Goal: Task Accomplishment & Management: Manage account settings

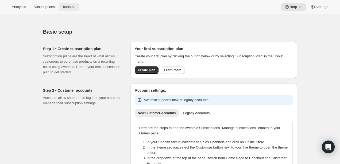
click at [70, 7] on span "Tools" at bounding box center [66, 7] width 8 height 4
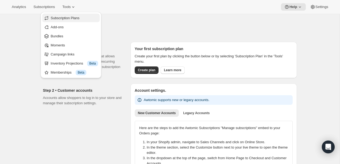
click at [77, 19] on span "Subscription Plans" at bounding box center [65, 18] width 29 height 4
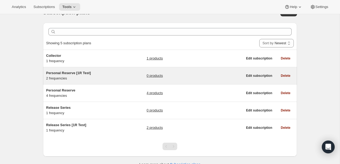
scroll to position [20, 0]
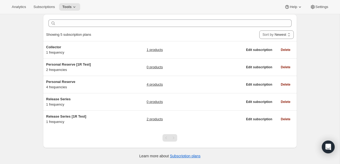
click at [30, 89] on div "Subscription plans. This page is ready Subscription plans Create Clear Showing …" at bounding box center [170, 79] width 340 height 170
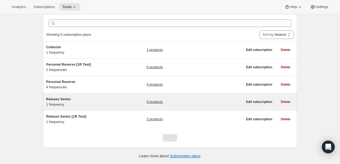
click at [163, 105] on div "0 products" at bounding box center [194, 102] width 96 height 11
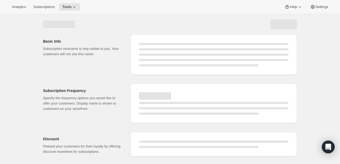
select select "WEEK"
select select "MONTH"
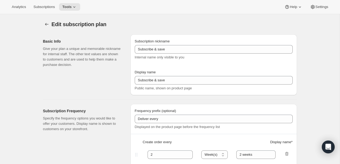
type input "Release Series"
type input "4"
select select "MONTH"
type input "4 months"
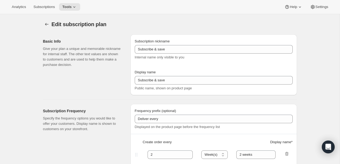
type input "Choose how many bottles you want of the Napa Valley Release​, Alexander Valley …"
checkbox input "true"
select select "YEARDAY"
select select "6"
select select "10"
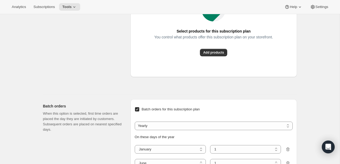
scroll to position [368, 0]
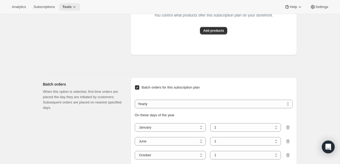
click at [72, 9] on span "Tools" at bounding box center [66, 7] width 9 height 4
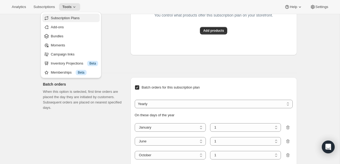
click at [61, 15] on span "Subscription Plans" at bounding box center [74, 17] width 47 height 5
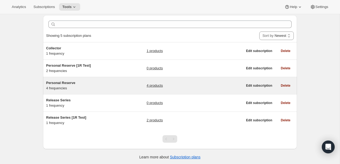
scroll to position [20, 0]
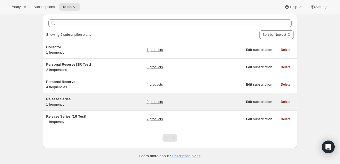
click at [106, 103] on div "Release Series 1 frequency" at bounding box center [79, 102] width 67 height 11
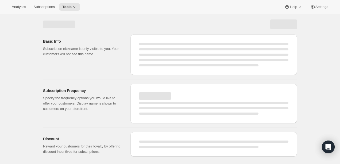
select select "WEEK"
select select "MONTH"
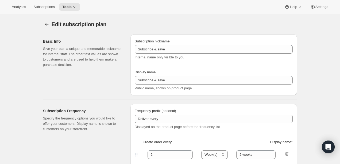
type input "Release Series"
type input "4"
select select "MONTH"
type input "4 months"
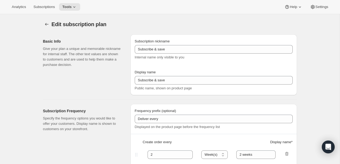
type input "Choose how many bottles you want of the Napa Valley Release​, Alexander Valley …"
checkbox input "true"
select select "YEARDAY"
select select "6"
select select "10"
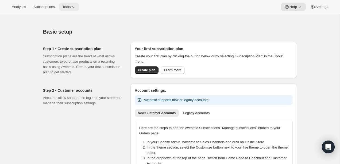
click at [70, 7] on span "Tools" at bounding box center [66, 7] width 8 height 4
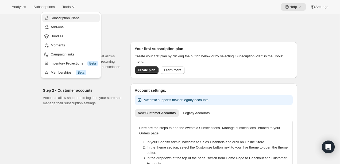
click at [80, 17] on span "Subscription Plans" at bounding box center [65, 18] width 29 height 4
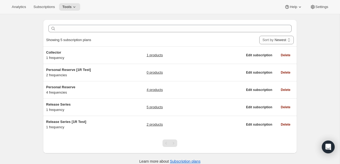
scroll to position [20, 0]
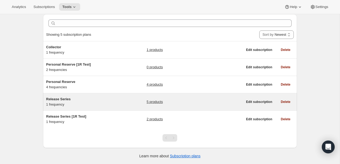
click at [156, 101] on link "5 products" at bounding box center [154, 101] width 16 height 5
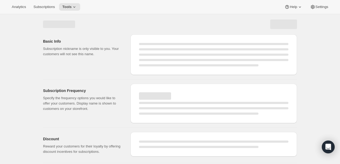
select select "WEEK"
select select "MONTH"
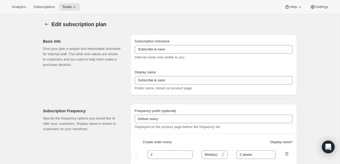
type input "Release Series"
type input "4"
select select "MONTH"
type input "4 months"
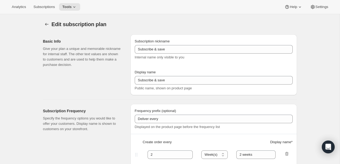
type input "Choose how many bottles you want of the Napa Valley Release​, Alexander Valley …"
checkbox input "true"
select select "YEARDAY"
select select "6"
select select "10"
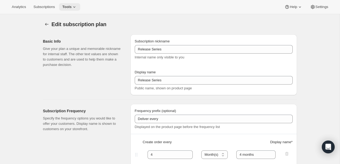
click at [69, 8] on span "Tools" at bounding box center [66, 7] width 9 height 4
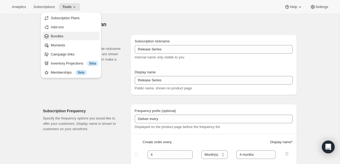
click at [65, 37] on span "Bundles" at bounding box center [74, 36] width 47 height 5
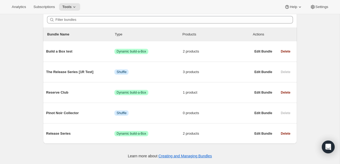
scroll to position [51, 0]
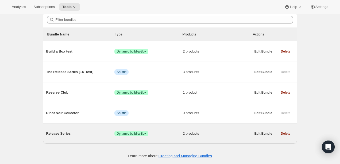
click at [70, 131] on span "Release Series" at bounding box center [80, 133] width 68 height 5
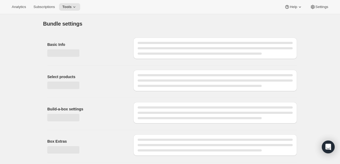
type input "Release Series"
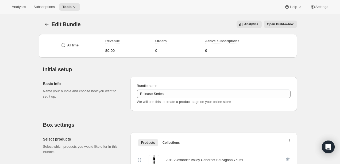
click at [282, 24] on span "Open Build-a-box" at bounding box center [280, 24] width 27 height 4
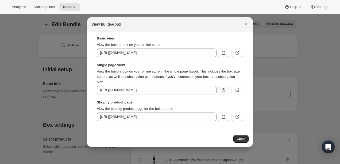
click at [224, 91] on icon ":r5e:" at bounding box center [223, 90] width 5 height 5
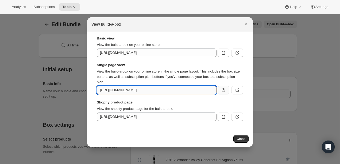
click at [181, 91] on input "https://wafccc-fh.myshopify.com/tools/bundle-subscriptions/bundle/1021022129387…" at bounding box center [157, 90] width 120 height 9
drag, startPoint x: 174, startPoint y: 91, endPoint x: 242, endPoint y: 91, distance: 67.9
click at [242, 91] on div "https://wafccc-fh.myshopify.com/tools/bundle-subscriptions/bundle/1021022129387…" at bounding box center [170, 90] width 146 height 9
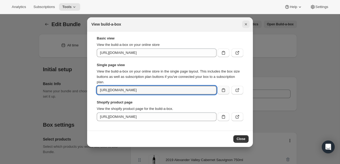
click at [244, 28] on button "Close" at bounding box center [245, 24] width 7 height 7
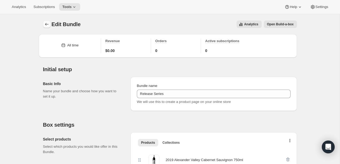
click at [46, 25] on icon "Bundles" at bounding box center [46, 24] width 5 height 5
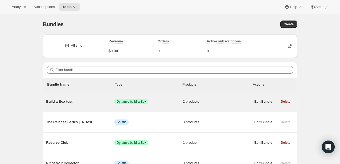
scroll to position [51, 0]
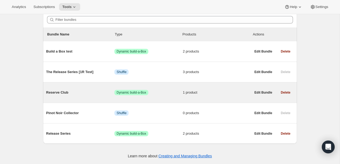
click at [61, 92] on span "Reserve Club" at bounding box center [80, 92] width 68 height 5
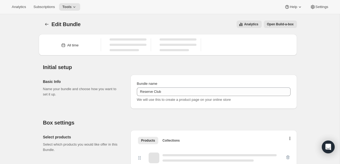
type input "Reserve Club"
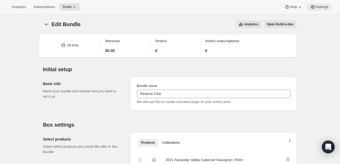
click at [318, 7] on span "Settings" at bounding box center [321, 7] width 13 height 4
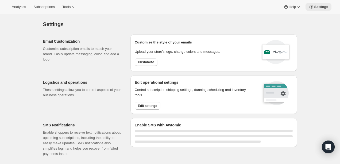
select select "22:00"
select select "09:00"
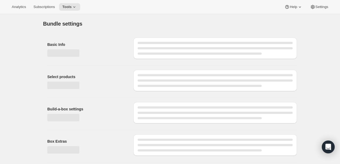
type input "Reserve Club"
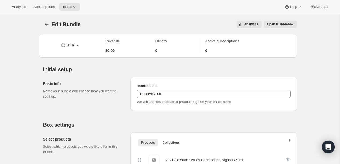
click at [282, 21] on button "Open Build-a-box" at bounding box center [280, 24] width 33 height 7
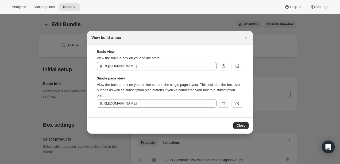
click at [223, 103] on icon ":rbe:" at bounding box center [223, 103] width 5 height 5
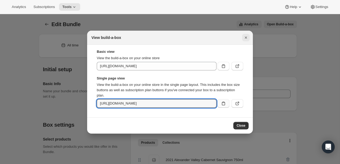
click at [246, 36] on icon "Close" at bounding box center [245, 37] width 5 height 5
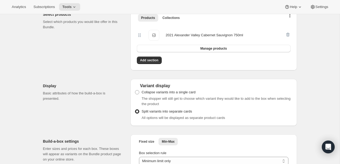
scroll to position [95, 0]
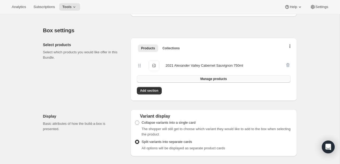
click at [207, 78] on span "Manage products" at bounding box center [213, 79] width 26 height 4
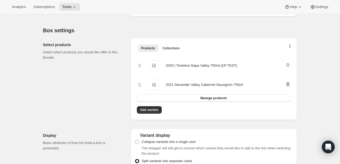
click at [289, 84] on icon "button" at bounding box center [287, 84] width 5 height 5
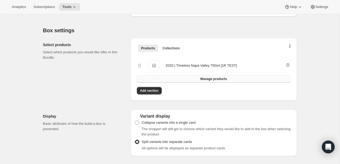
click at [233, 77] on button "Manage products" at bounding box center [214, 78] width 154 height 7
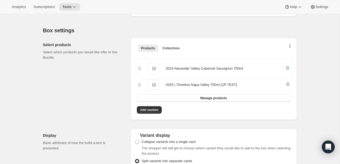
drag, startPoint x: 138, startPoint y: 65, endPoint x: 138, endPoint y: 81, distance: 16.0
click at [138, 81] on div "2019 Alexander Valley Cabernet Sauvignon 750ml 2019 Alexander Valley Cabernet S…" at bounding box center [214, 75] width 154 height 38
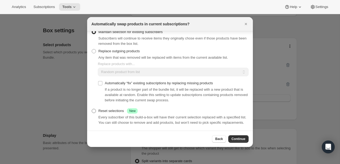
scroll to position [0, 0]
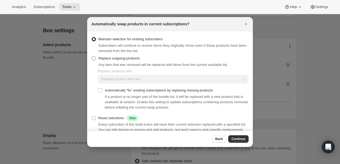
click at [127, 57] on span "Replace outgoing products" at bounding box center [118, 58] width 41 height 4
click at [92, 57] on input "Replace outgoing products" at bounding box center [92, 56] width 0 height 0
radio input "true"
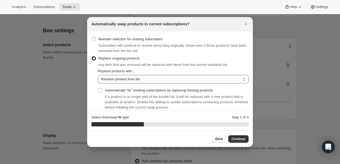
click at [130, 77] on select "Random product from list Matching product type Select specific replacements" at bounding box center [173, 79] width 151 height 9
select select "selection"
click at [98, 75] on select "Random product from list Matching product type Select specific replacements" at bounding box center [173, 79] width 151 height 9
click at [149, 92] on span "Automatically “fix” existing subscriptions by replacing missing products" at bounding box center [159, 90] width 108 height 4
click at [102, 92] on input "Automatically “fix” existing subscriptions by replacing missing products" at bounding box center [100, 90] width 4 height 4
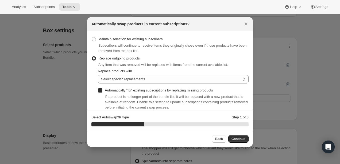
checkbox input "true"
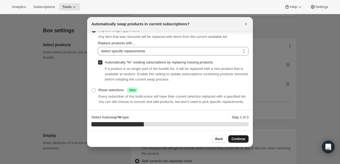
click at [245, 138] on span "Continue" at bounding box center [238, 139] width 14 height 4
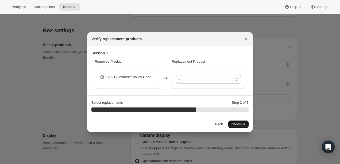
scroll to position [0, 0]
click at [195, 79] on select "- 2020 | Timeless Napa Valley 750ml [1R TEST] - Default Title 2019 Alexander Va…" at bounding box center [208, 79] width 65 height 9
click at [242, 126] on span "Continue" at bounding box center [238, 124] width 14 height 4
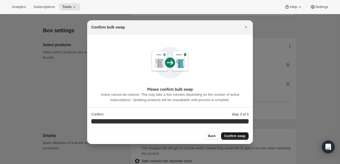
click at [239, 137] on span "Confirm swap" at bounding box center [234, 136] width 21 height 4
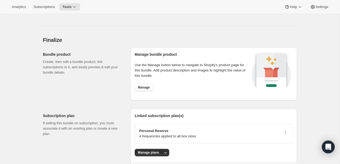
scroll to position [475, 0]
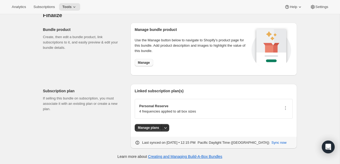
click at [142, 64] on span "Manage" at bounding box center [144, 63] width 12 height 4
click at [144, 130] on button "Manage plans" at bounding box center [149, 127] width 28 height 7
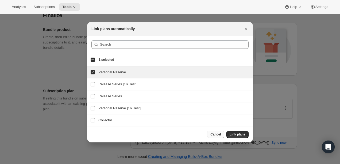
click at [214, 134] on span "Cancel" at bounding box center [215, 135] width 10 height 4
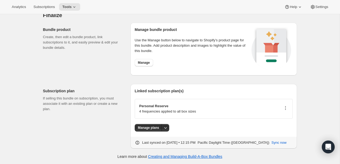
click at [285, 108] on icon "button" at bounding box center [285, 108] width 1 height 1
click at [287, 125] on span "Edit plan details" at bounding box center [276, 127] width 25 height 4
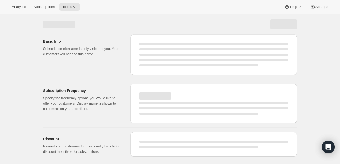
select select "WEEK"
select select "MONTH"
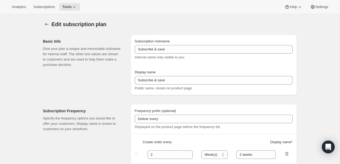
type input "Personal Reserve"
type input "1"
select select "MONTH"
type input "1 month"
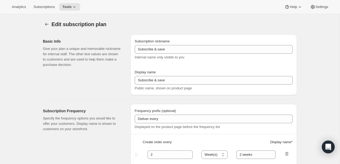
type input "2"
type input "2 Months"
type input "10"
type input "Choose which wines you’d like, how many bottles you’d like of each, and how oft…"
select select "MONTH"
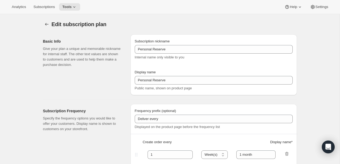
select select "MONTH"
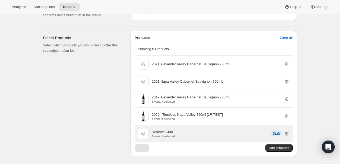
scroll to position [353, 0]
click at [170, 134] on p "Reserve Club" at bounding box center [162, 131] width 21 height 5
click at [177, 137] on div "Reserve Club 1 variant selected Info Draft" at bounding box center [221, 133] width 138 height 9
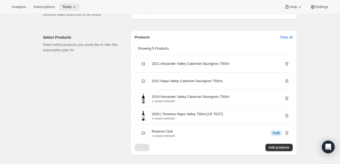
click at [69, 6] on span "Tools" at bounding box center [66, 7] width 9 height 4
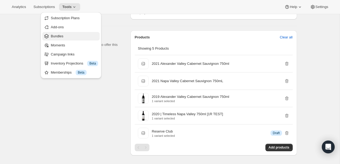
click at [68, 35] on span "Bundles" at bounding box center [74, 36] width 47 height 5
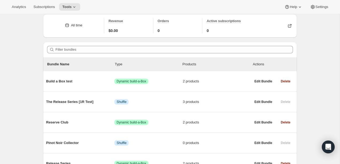
scroll to position [51, 0]
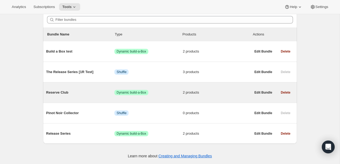
click at [62, 92] on span "Reserve Club" at bounding box center [80, 92] width 68 height 5
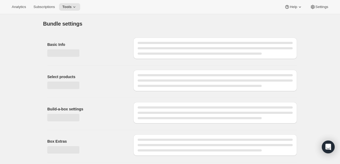
type input "Reserve Club"
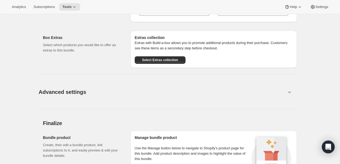
scroll to position [475, 0]
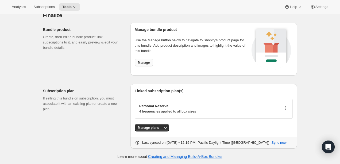
click at [143, 63] on span "Manage" at bounding box center [144, 63] width 12 height 4
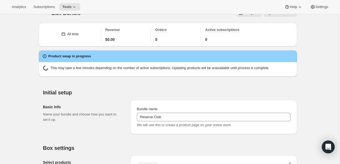
scroll to position [0, 0]
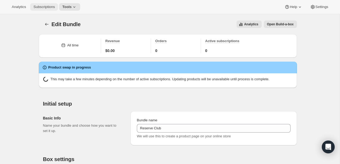
click at [47, 6] on span "Subscriptions" at bounding box center [43, 7] width 21 height 4
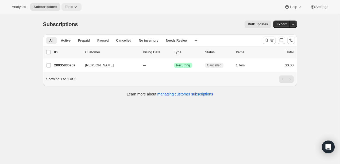
click at [69, 5] on span "Tools" at bounding box center [69, 7] width 8 height 4
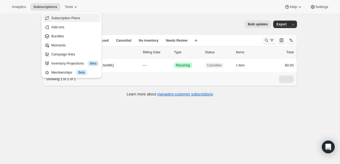
click at [69, 20] on span "Subscription Plans" at bounding box center [65, 18] width 29 height 4
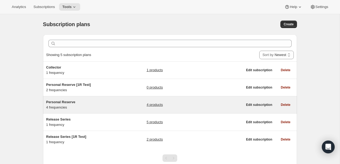
scroll to position [10, 0]
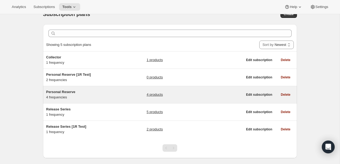
click at [61, 91] on span "Personal Reserve" at bounding box center [60, 92] width 29 height 4
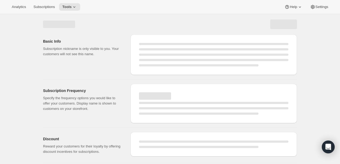
select select "WEEK"
select select "MONTH"
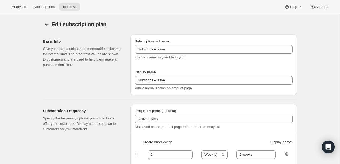
type input "Personal Reserve"
type input "1"
select select "MONTH"
type input "1 month"
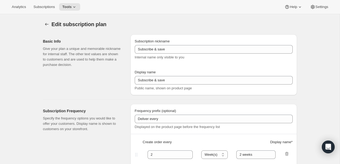
type input "2"
type input "2 Months"
type input "10"
type input "Choose which wines you’d like, how many bottles you’d like of each, and how oft…"
select select "MONTH"
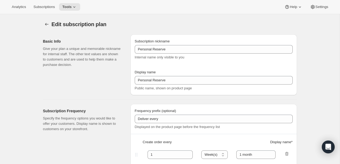
select select "MONTH"
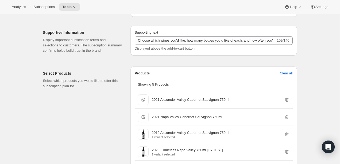
scroll to position [357, 0]
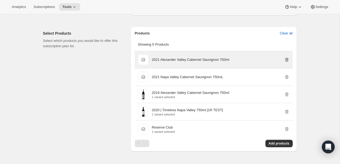
click at [286, 63] on icon "button" at bounding box center [286, 59] width 5 height 5
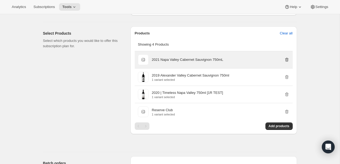
click at [285, 63] on icon "button" at bounding box center [286, 59] width 5 height 5
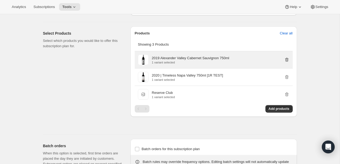
click at [287, 63] on icon "button" at bounding box center [286, 59] width 5 height 5
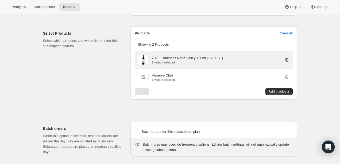
click at [285, 62] on icon "button" at bounding box center [286, 60] width 3 height 4
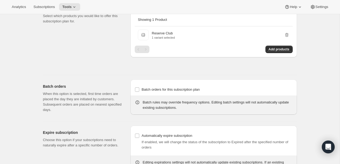
scroll to position [366, 0]
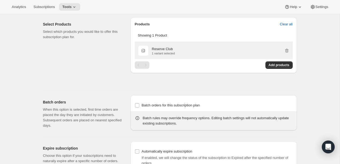
click at [219, 53] on div "Reserve Club 1 variant selected" at bounding box center [221, 50] width 138 height 9
click at [169, 52] on p "Reserve Club" at bounding box center [162, 48] width 21 height 5
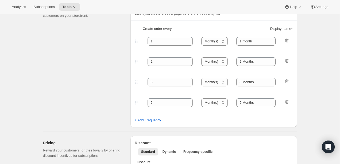
scroll to position [0, 0]
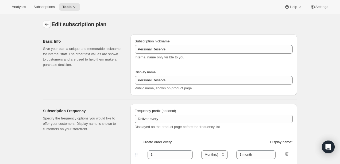
click at [45, 22] on icon "Subscription plans" at bounding box center [46, 24] width 5 height 5
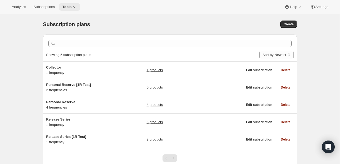
click at [75, 8] on icon at bounding box center [74, 6] width 5 height 5
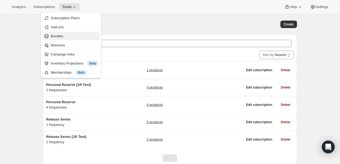
click at [66, 38] on span "Bundles" at bounding box center [74, 36] width 47 height 5
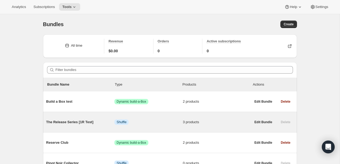
scroll to position [51, 0]
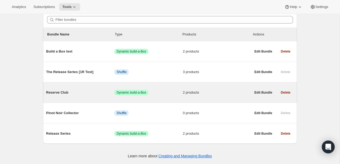
click at [53, 90] on span "Reserve Club" at bounding box center [80, 92] width 68 height 5
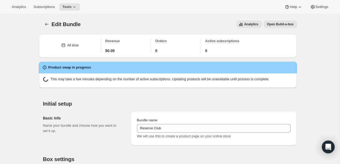
type input "Reserve Club"
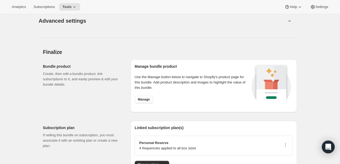
scroll to position [475, 0]
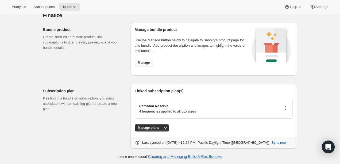
click at [144, 62] on span "Manage" at bounding box center [144, 63] width 12 height 4
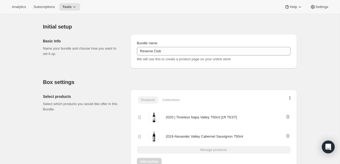
scroll to position [0, 0]
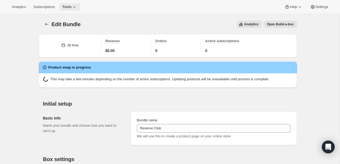
click at [72, 7] on span "Tools" at bounding box center [66, 7] width 9 height 4
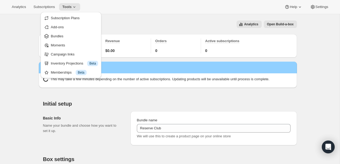
click at [70, 19] on span "Subscription Plans" at bounding box center [65, 18] width 29 height 4
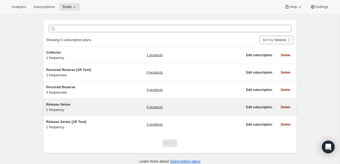
scroll to position [20, 0]
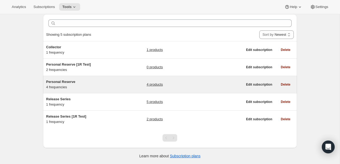
click at [66, 80] on span "Personal Reserve" at bounding box center [60, 82] width 29 height 4
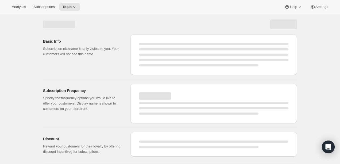
select select "WEEK"
select select "MONTH"
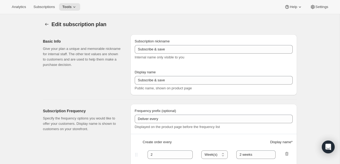
type input "Personal Reserve"
type input "1"
select select "MONTH"
type input "1 month"
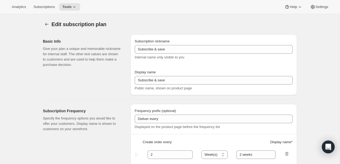
type input "2"
type input "2 Months"
type input "10"
type input "Choose which wines you’d like, how many bottles you’d like of each, and how oft…"
select select "MONTH"
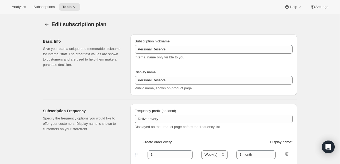
select select "MONTH"
click at [75, 7] on icon at bounding box center [74, 6] width 2 height 1
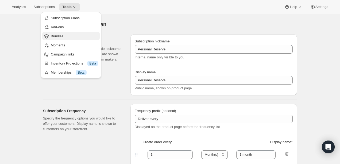
click at [67, 36] on span "Bundles" at bounding box center [74, 36] width 47 height 5
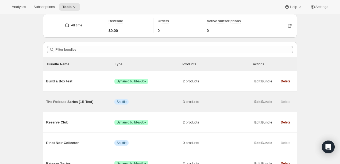
scroll to position [51, 0]
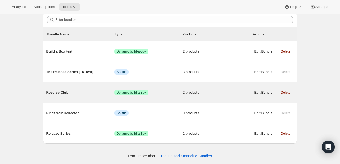
click at [62, 94] on span "Reserve Club" at bounding box center [80, 92] width 68 height 5
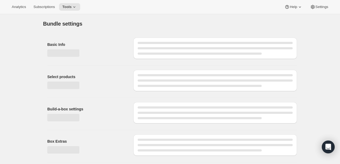
type input "Reserve Club"
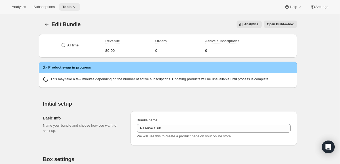
click at [72, 8] on span "Tools" at bounding box center [66, 7] width 9 height 4
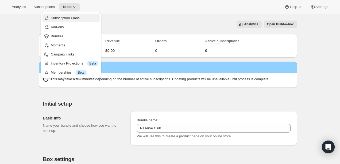
click at [71, 19] on span "Subscription Plans" at bounding box center [65, 18] width 29 height 4
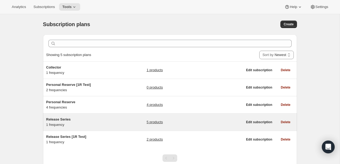
click at [64, 117] on h5 "Release Series" at bounding box center [79, 119] width 67 height 5
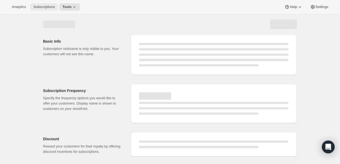
select select "WEEK"
select select "MONTH"
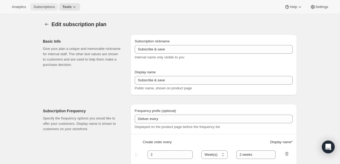
type input "Release Series"
type input "4"
select select "MONTH"
type input "4 months"
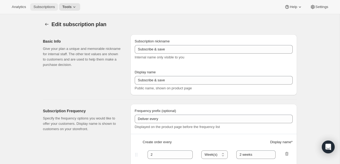
type input "Choose how many bottles you want of the Napa Valley Release​, Alexander Valley …"
checkbox input "true"
select select "YEARDAY"
select select "6"
select select "10"
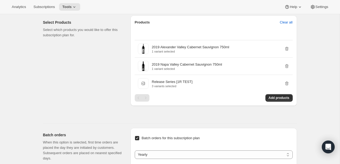
scroll to position [297, 0]
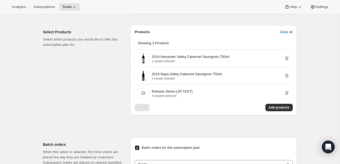
click at [84, 87] on div "Select Products Select which products you would like to offer this subscription…" at bounding box center [84, 77] width 83 height 104
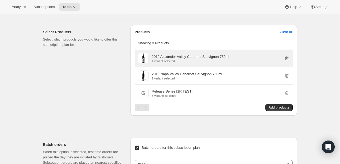
click at [288, 61] on icon "button" at bounding box center [286, 58] width 5 height 5
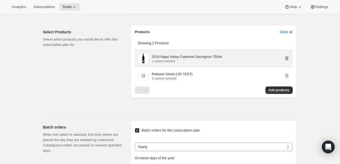
click at [288, 61] on icon "button" at bounding box center [286, 58] width 5 height 5
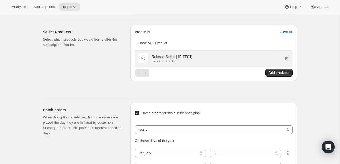
click at [184, 60] on p "Release Series [1R TEST]" at bounding box center [172, 56] width 41 height 5
click at [166, 60] on p "Release Series [1R TEST]" at bounding box center [172, 56] width 41 height 5
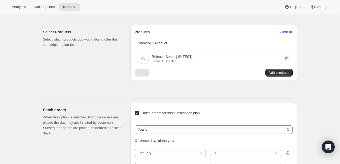
scroll to position [0, 0]
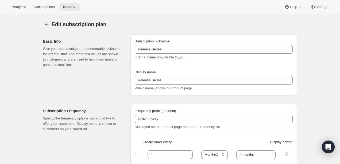
click at [74, 7] on icon at bounding box center [74, 6] width 5 height 5
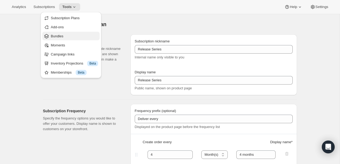
click at [67, 36] on span "Bundles" at bounding box center [74, 36] width 47 height 5
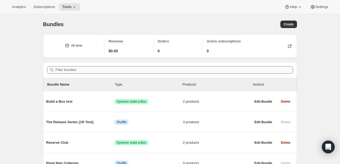
scroll to position [51, 0]
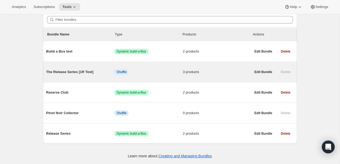
click at [284, 71] on div "Delete" at bounding box center [285, 71] width 16 height 7
click at [268, 73] on span "Edit Bundle" at bounding box center [263, 72] width 18 height 4
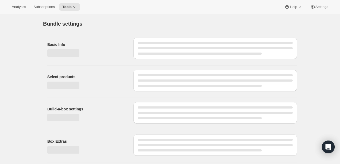
type input "The Release Series [1R Test]"
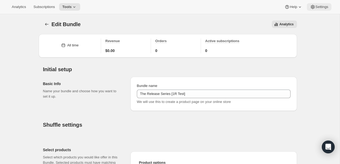
click at [318, 10] on button "Settings" at bounding box center [319, 6] width 25 height 7
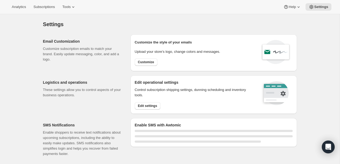
select select "22:00"
select select "09:00"
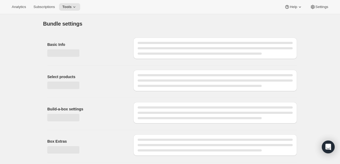
type input "The Release Series [1R Test]"
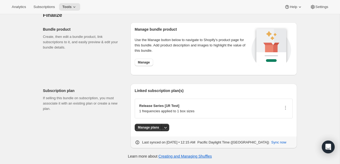
scroll to position [359, 0]
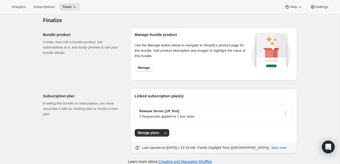
click at [289, 105] on div "Release Series [1R Test] 1 frequencies applied to 1 box sizes" at bounding box center [214, 114] width 158 height 20
click at [283, 111] on icon "button" at bounding box center [285, 113] width 5 height 5
click at [193, 89] on div "Linked subscription plan(s) Release Series [1R Test] 1 frequencies applied to 1…" at bounding box center [213, 121] width 166 height 65
click at [287, 111] on icon "button" at bounding box center [285, 113] width 5 height 5
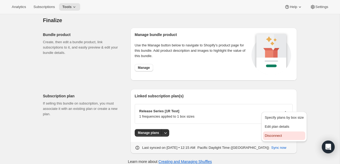
click at [275, 135] on span "Disconnect" at bounding box center [272, 136] width 17 height 4
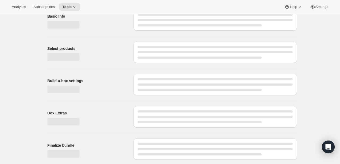
scroll to position [0, 0]
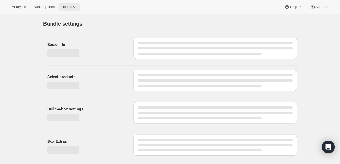
click at [75, 7] on icon at bounding box center [74, 6] width 2 height 1
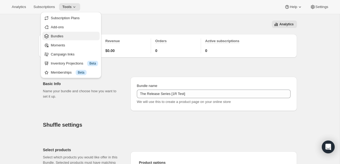
click at [62, 36] on span "Bundles" at bounding box center [57, 36] width 13 height 4
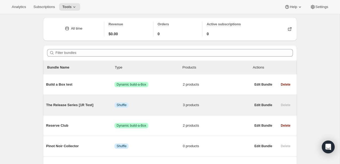
scroll to position [51, 0]
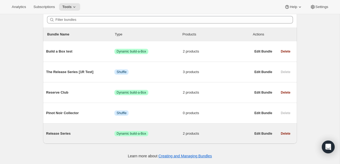
click at [167, 132] on span "Success Dynamic build-a-Box" at bounding box center [148, 133] width 68 height 5
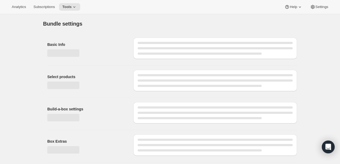
type input "Release Series"
